Goal: Transaction & Acquisition: Book appointment/travel/reservation

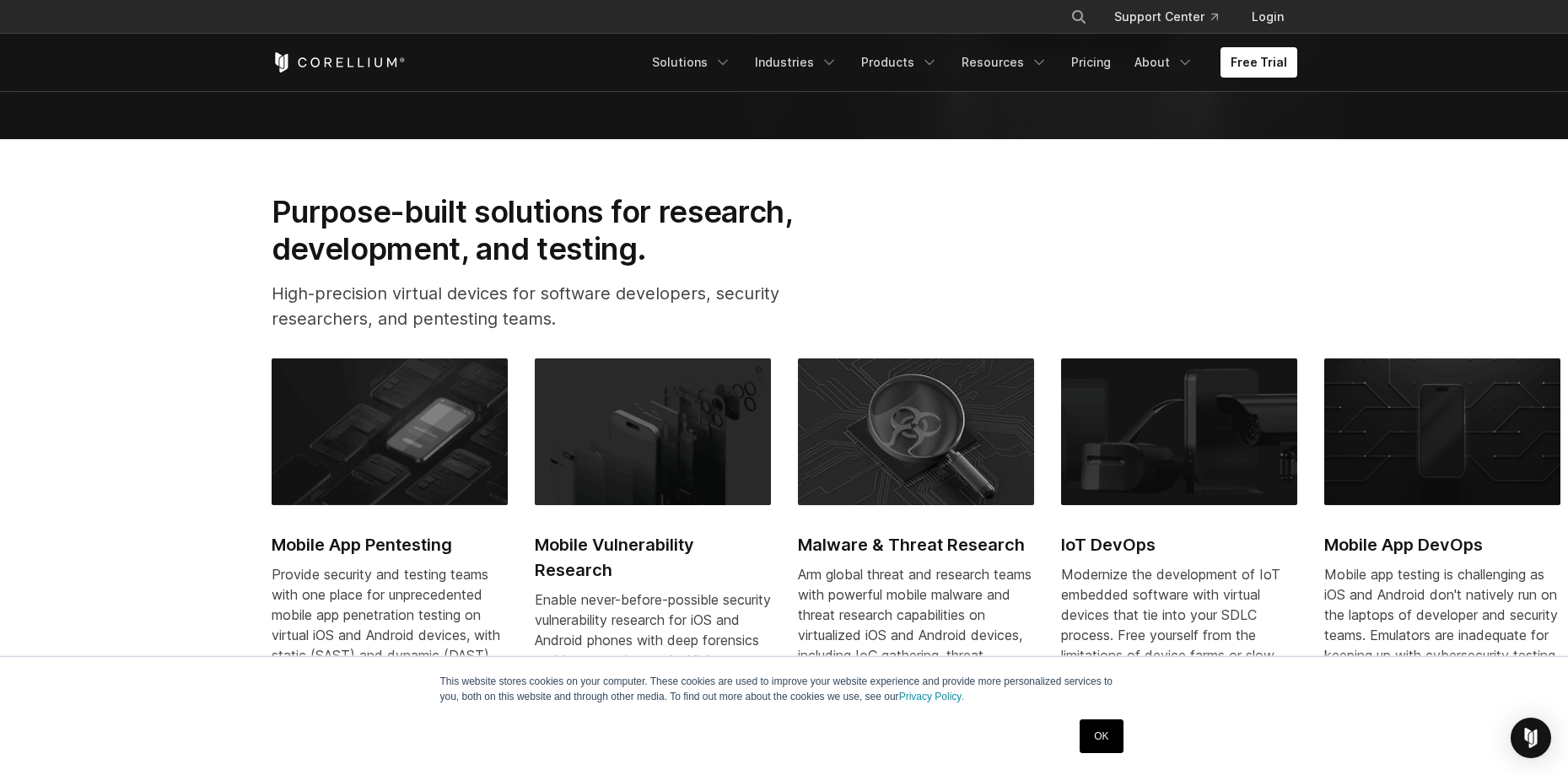
scroll to position [591, 0]
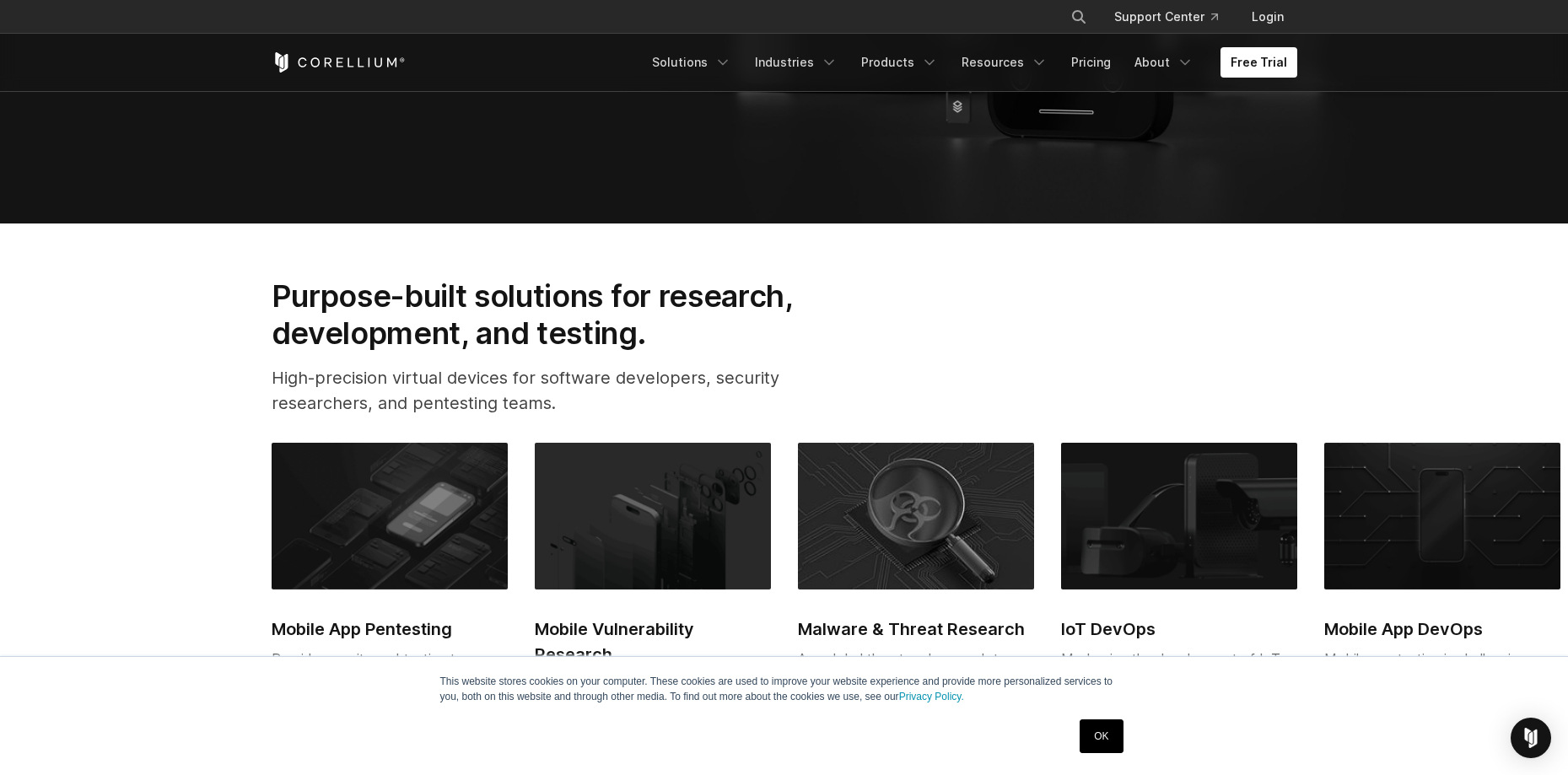
click at [1110, 733] on link "OK" at bounding box center [1101, 737] width 43 height 34
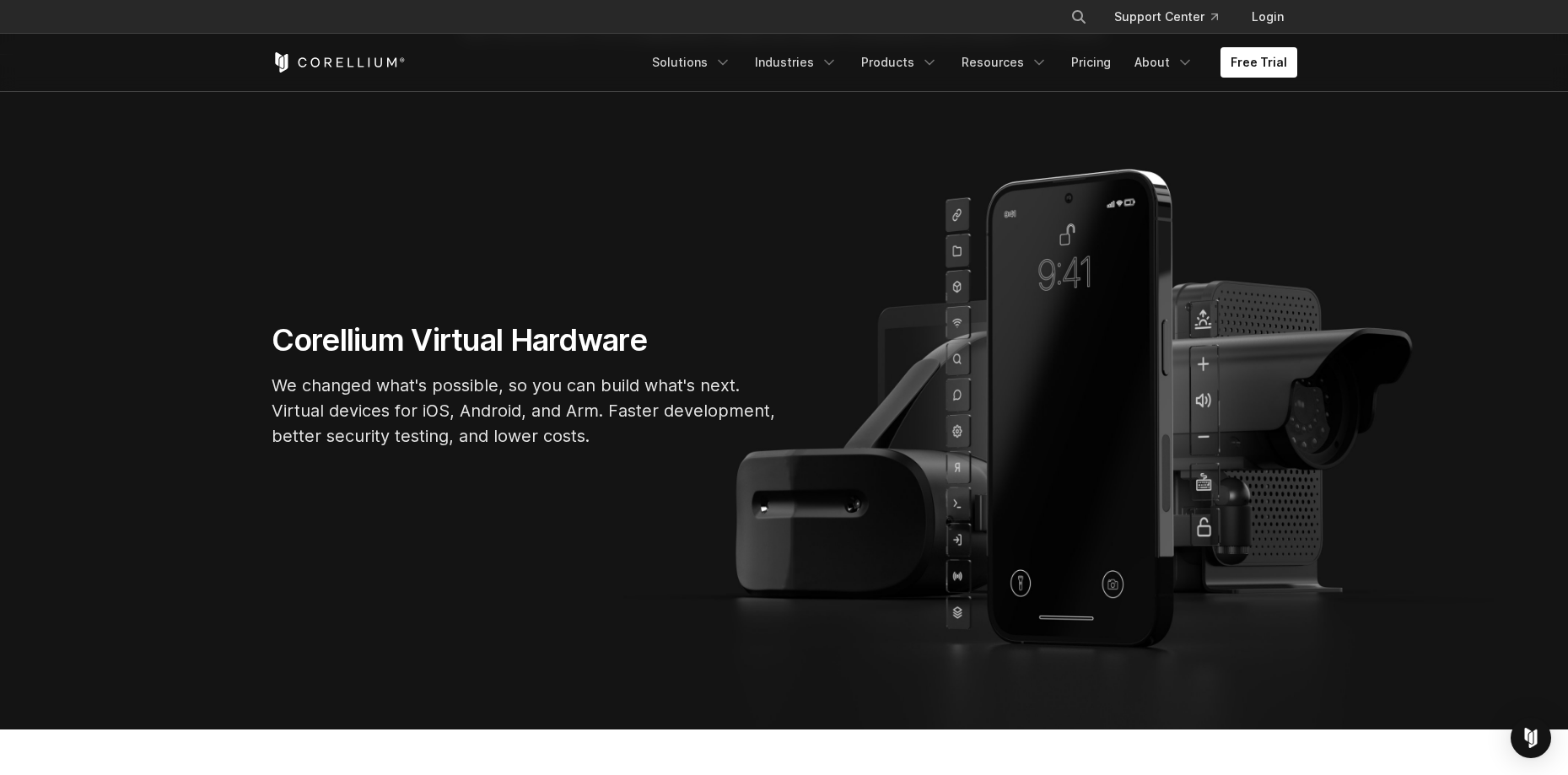
scroll to position [0, 0]
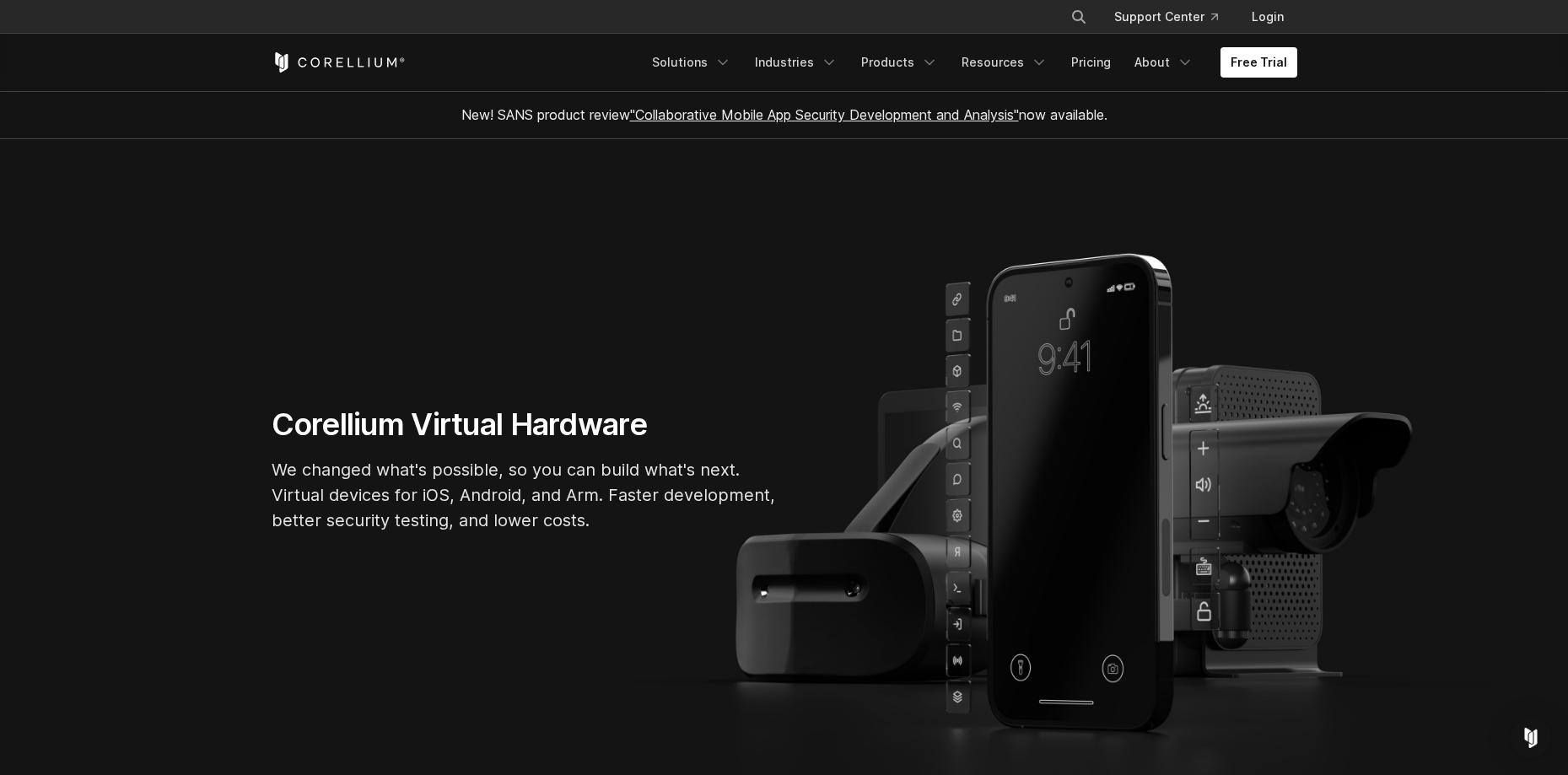
click at [1051, 494] on div "Corellium Virtual Hardware We changed what's possible, so you can build what's …" at bounding box center [784, 476] width 1060 height 141
click at [731, 62] on icon "Navigation Menu" at bounding box center [723, 63] width 17 height 17
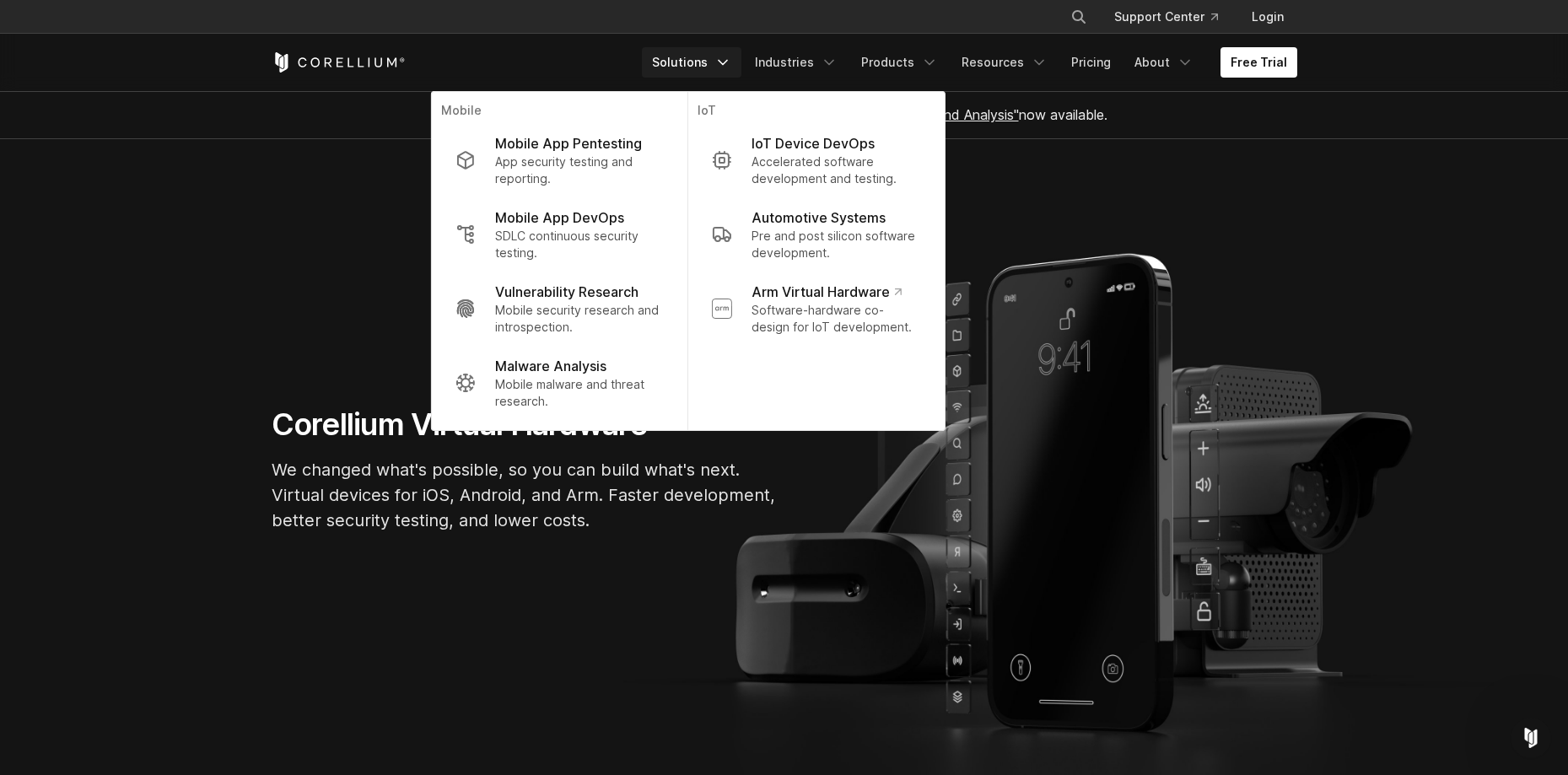
click at [1108, 208] on section "Corellium Virtual Hardware We changed what's possible, so you can build what's …" at bounding box center [784, 477] width 1568 height 675
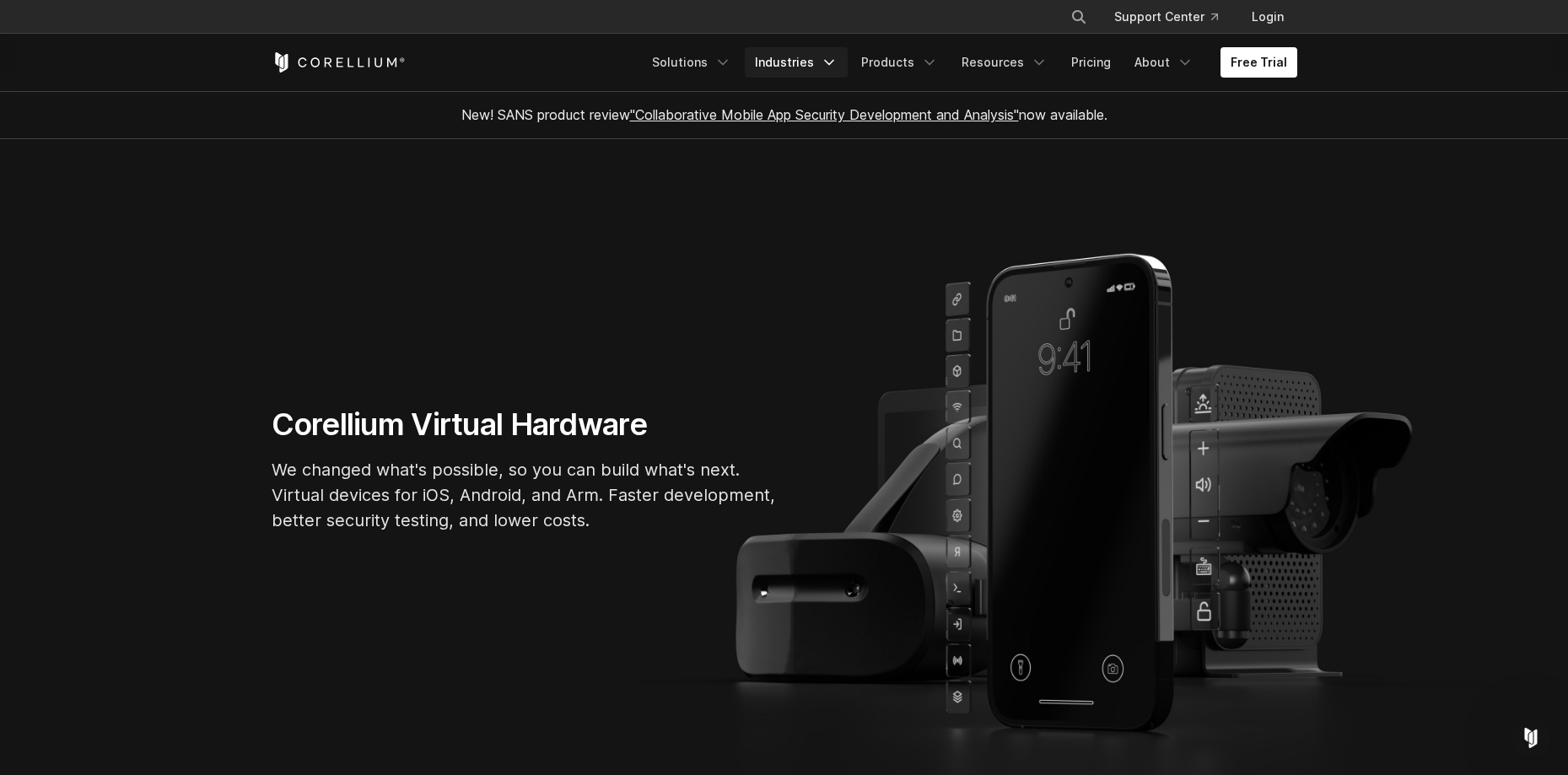
click at [824, 70] on link "Industries" at bounding box center [796, 63] width 103 height 30
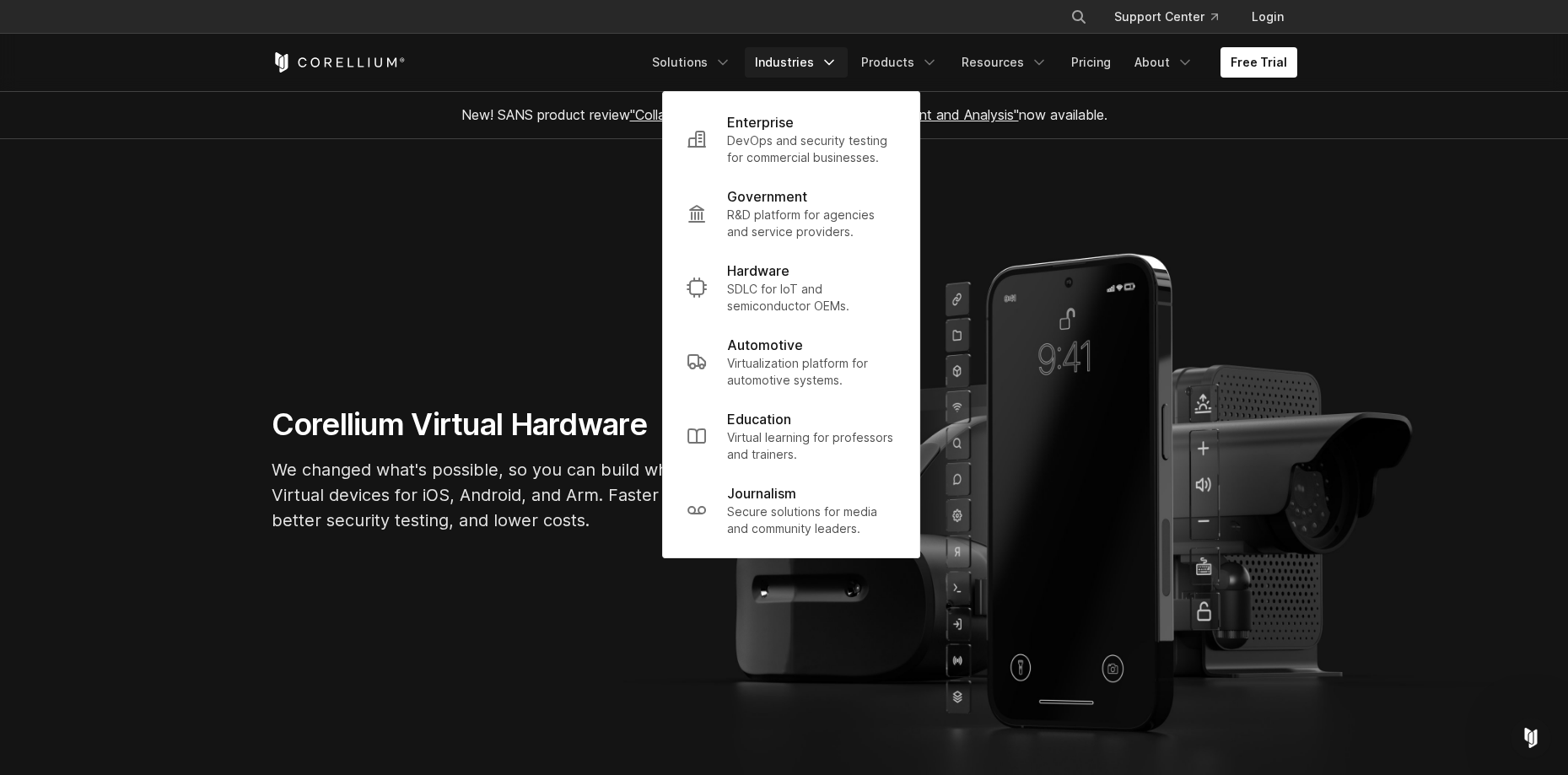
click at [1168, 150] on section "Corellium Virtual Hardware We changed what's possible, so you can build what's …" at bounding box center [784, 477] width 1568 height 675
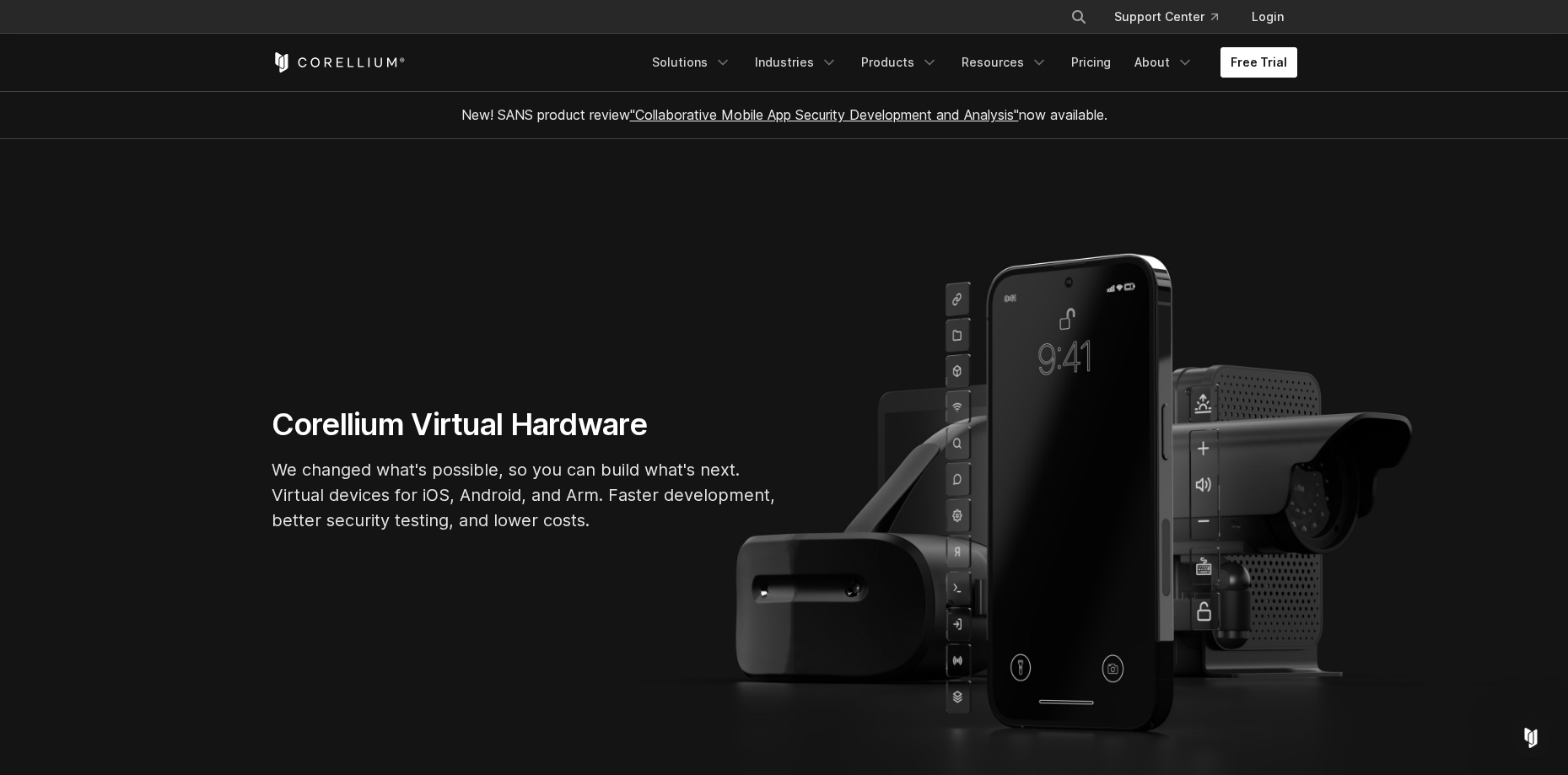
click at [1237, 55] on link "Free Trial" at bounding box center [1258, 63] width 77 height 30
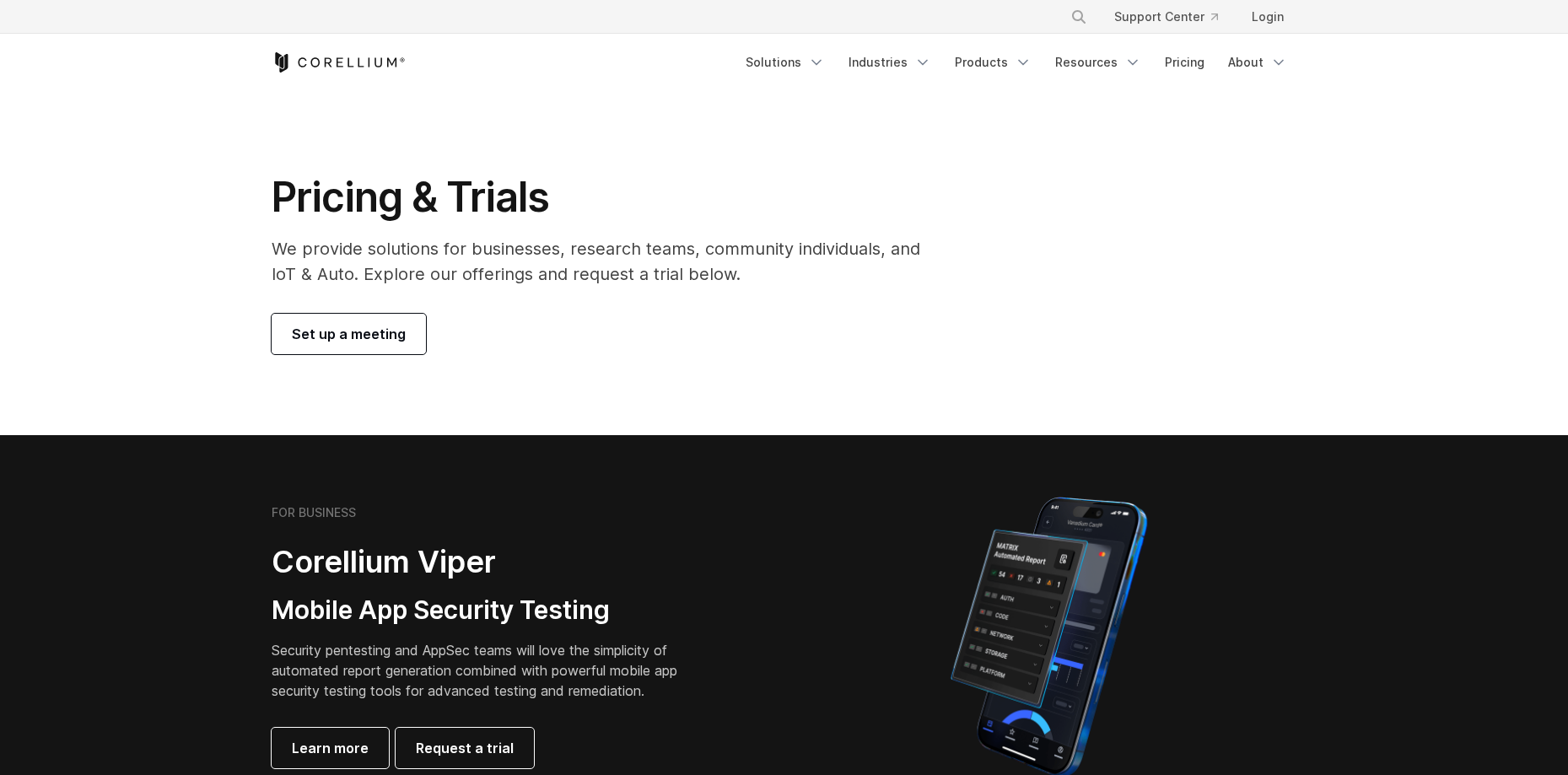
scroll to position [85, 0]
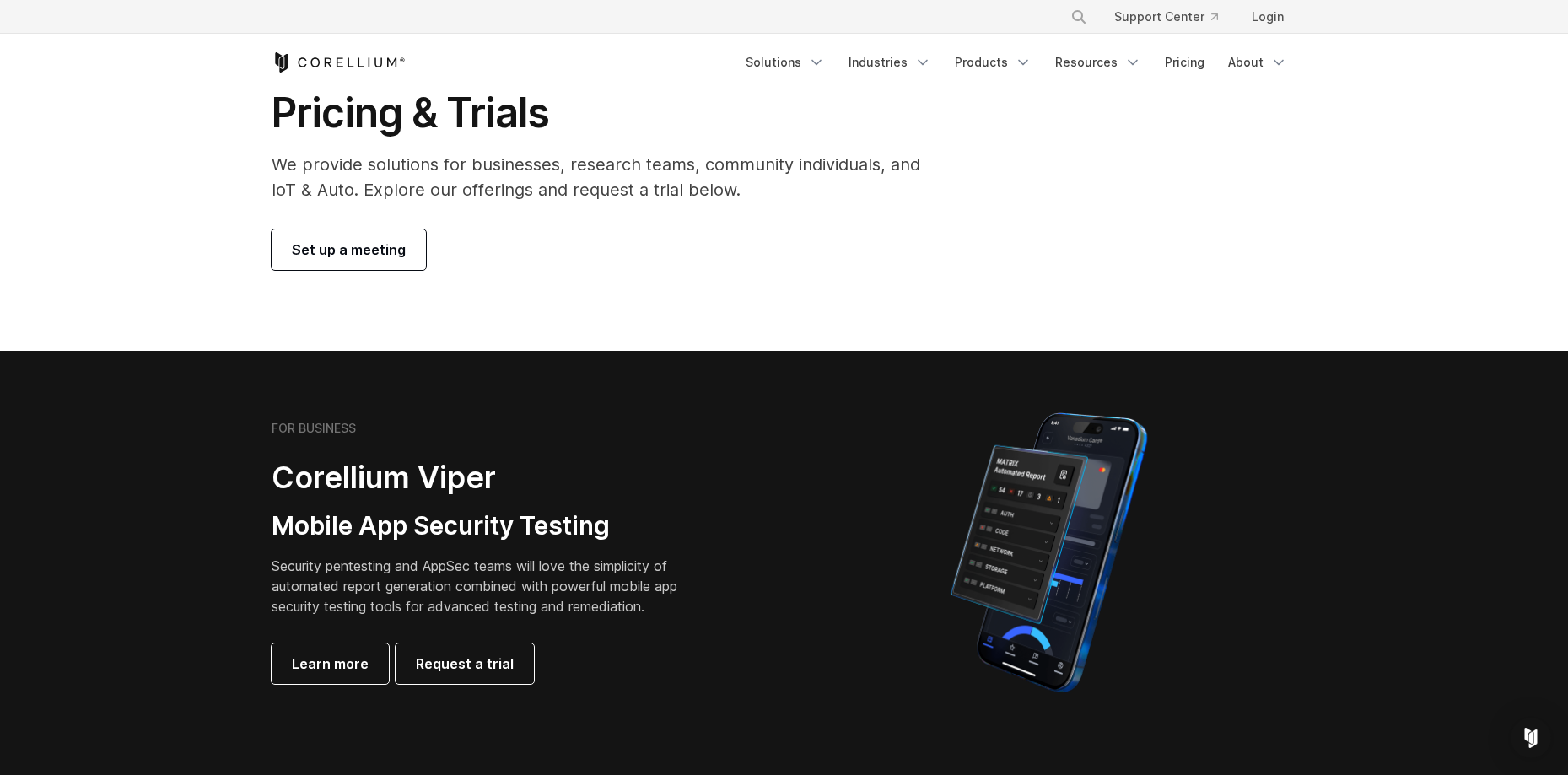
click at [378, 260] on link "Set up a meeting" at bounding box center [349, 250] width 155 height 41
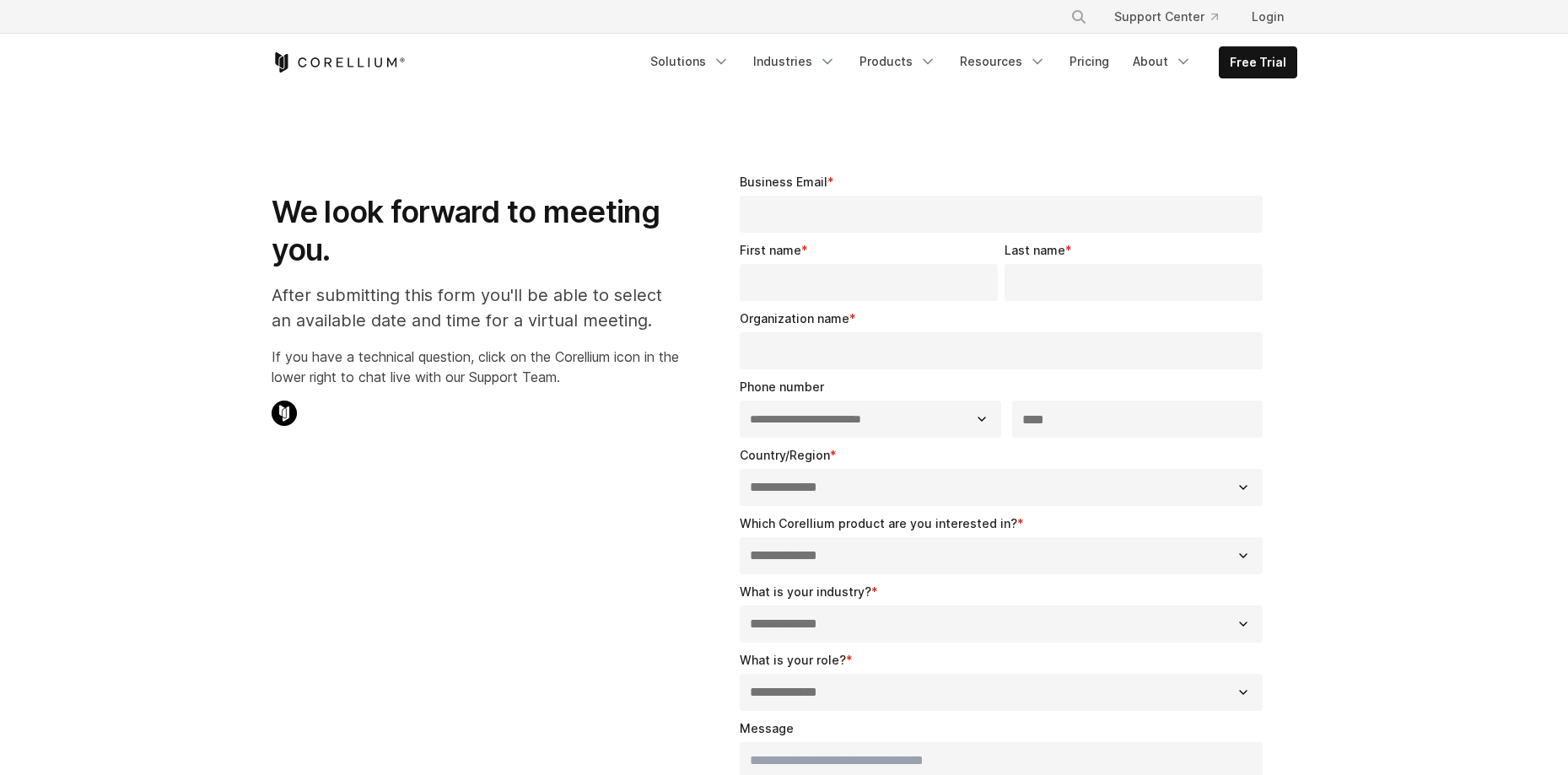
select select "**"
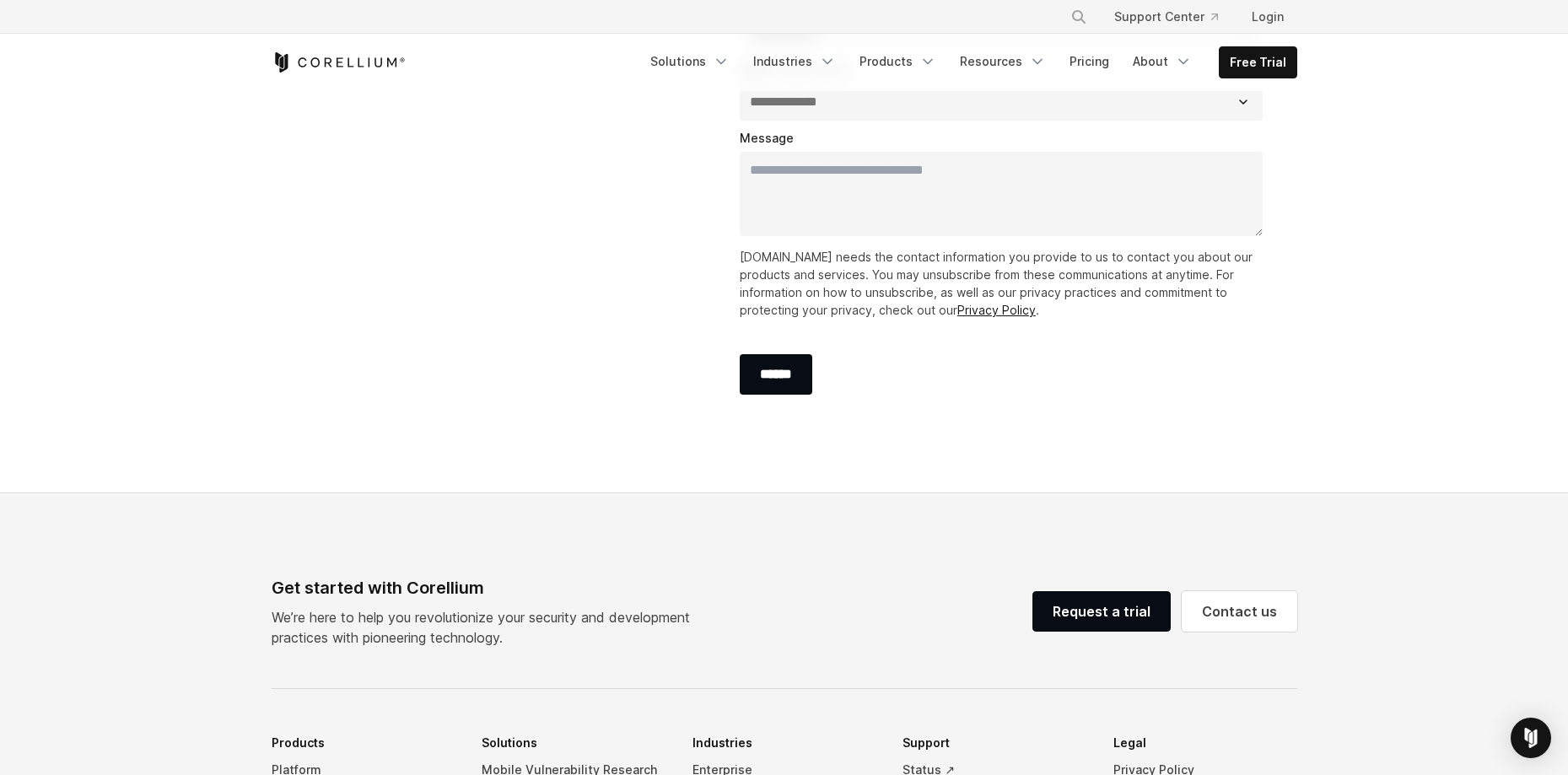
scroll to position [1049, 0]
